Goal: Information Seeking & Learning: Learn about a topic

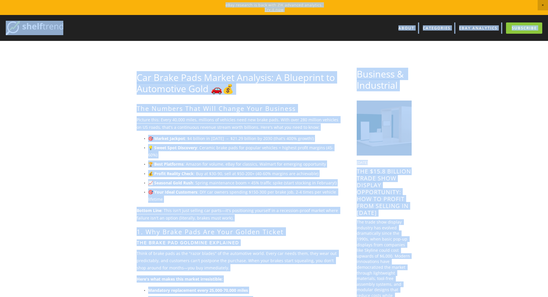
click at [35, 32] on img at bounding box center [35, 28] width 58 height 14
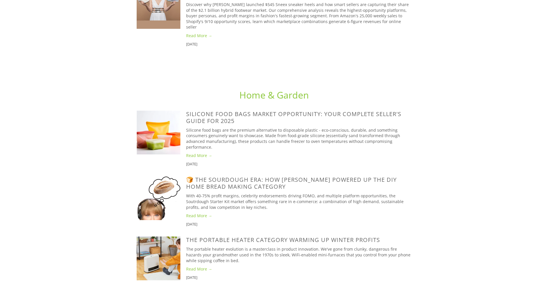
scroll to position [1007, 0]
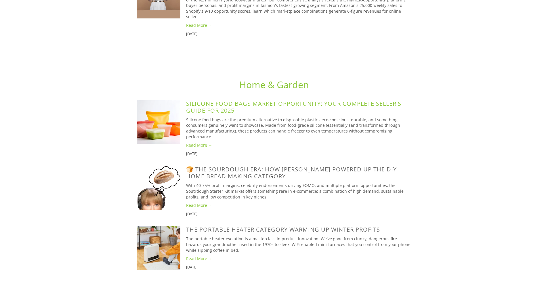
click at [216, 100] on link "Silicone Food Bags Market Opportunity: Your Complete Seller's Guide for 2025" at bounding box center [293, 107] width 215 height 15
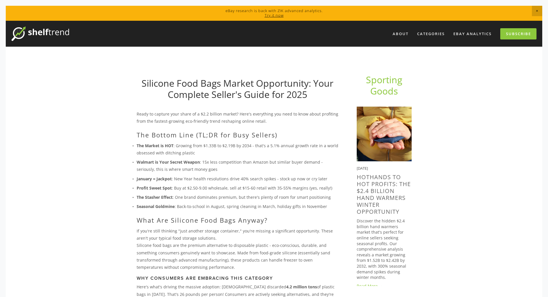
drag, startPoint x: 139, startPoint y: 84, endPoint x: 222, endPoint y: 88, distance: 83.8
click at [222, 88] on h1 "Silicone Food Bags Market Opportunity: Your Complete Seller's Guide for 2025" at bounding box center [238, 89] width 202 height 22
copy link "Silicone Food Bags"
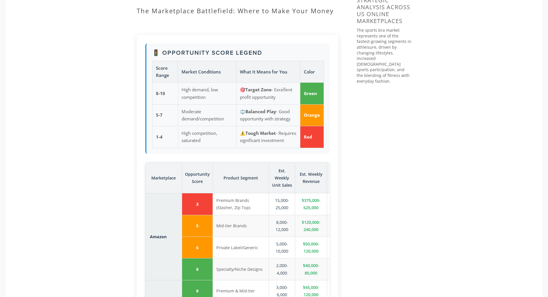
scroll to position [662, 0]
